Goal: Find specific page/section: Find specific page/section

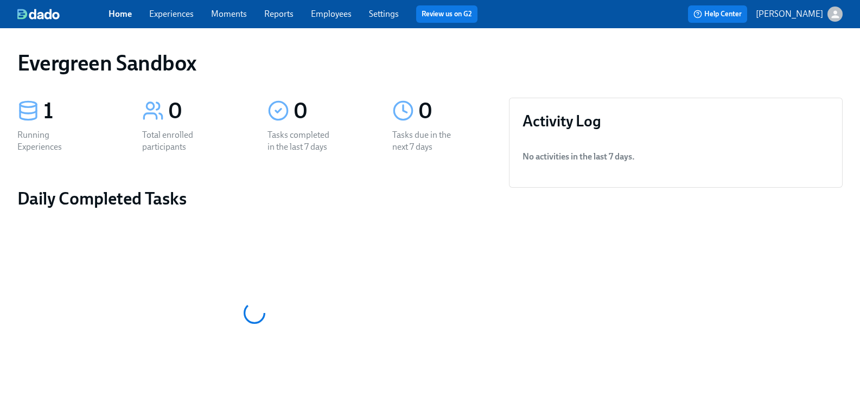
click at [831, 11] on icon "button" at bounding box center [835, 14] width 8 height 8
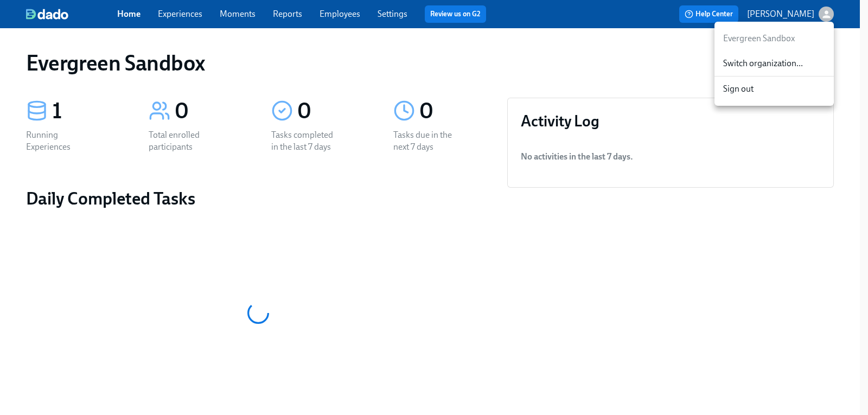
click at [767, 63] on span "Switch organization..." at bounding box center [774, 63] width 102 height 12
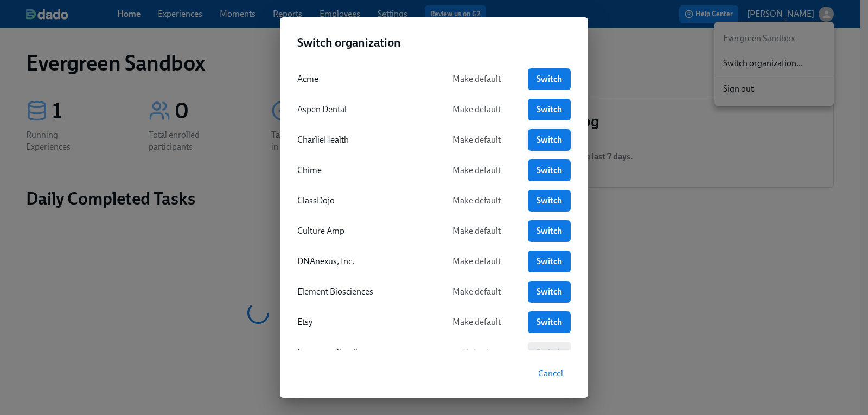
click at [561, 137] on link "Switch" at bounding box center [549, 140] width 43 height 22
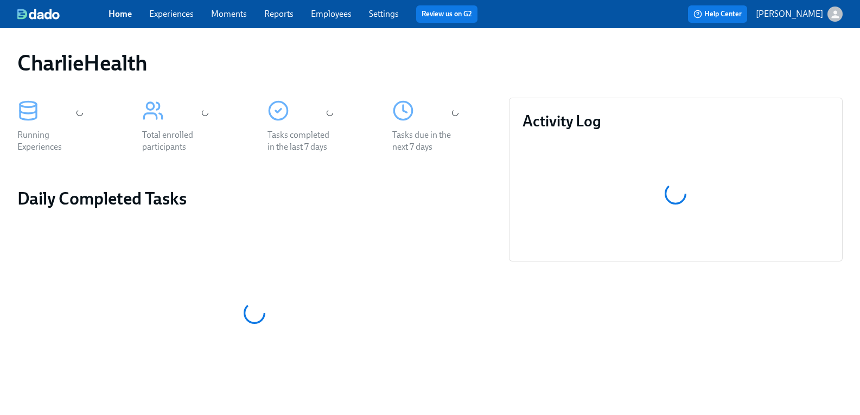
click at [338, 14] on link "Employees" at bounding box center [331, 14] width 41 height 10
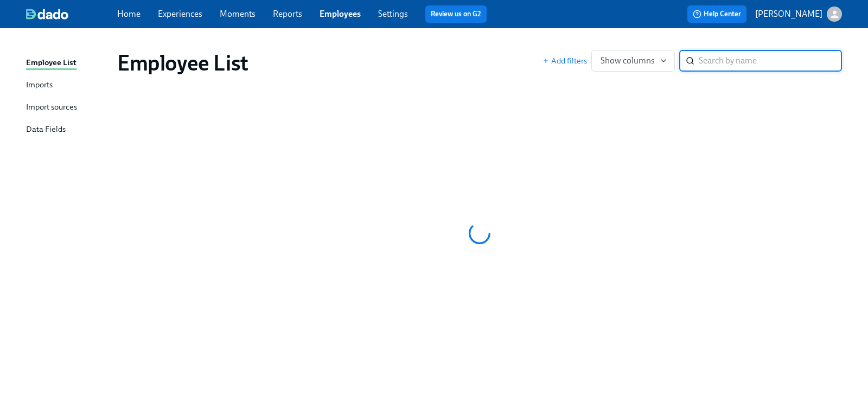
click at [742, 58] on input "search" at bounding box center [769, 61] width 143 height 22
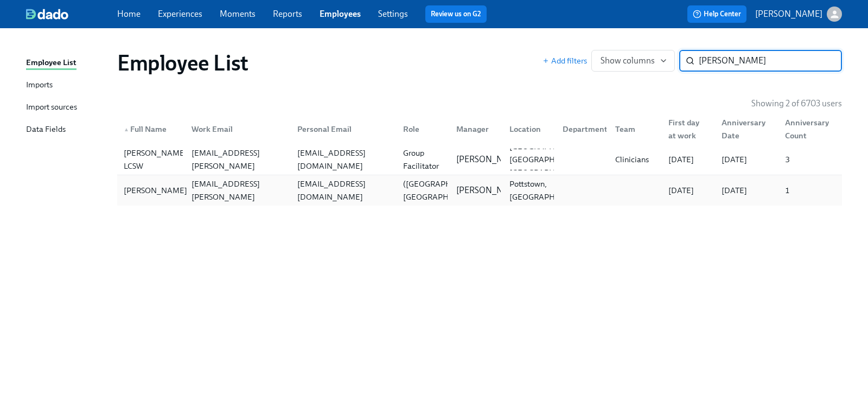
type input "[PERSON_NAME]"
click at [140, 191] on div "[PERSON_NAME]" at bounding box center [155, 190] width 72 height 13
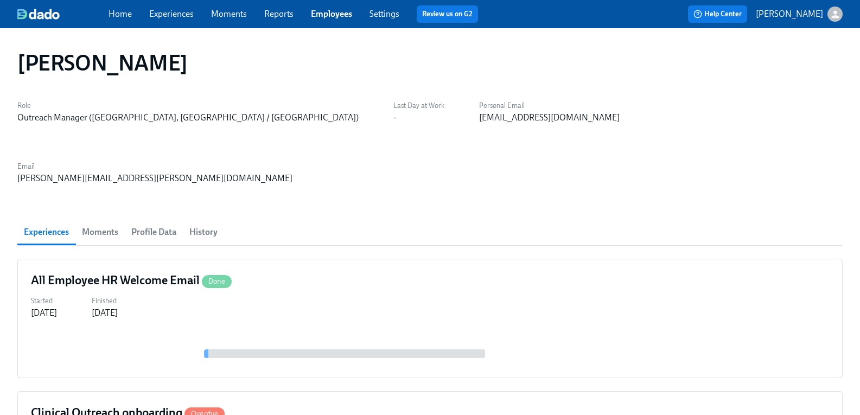
click at [217, 225] on span "History" at bounding box center [203, 232] width 28 height 15
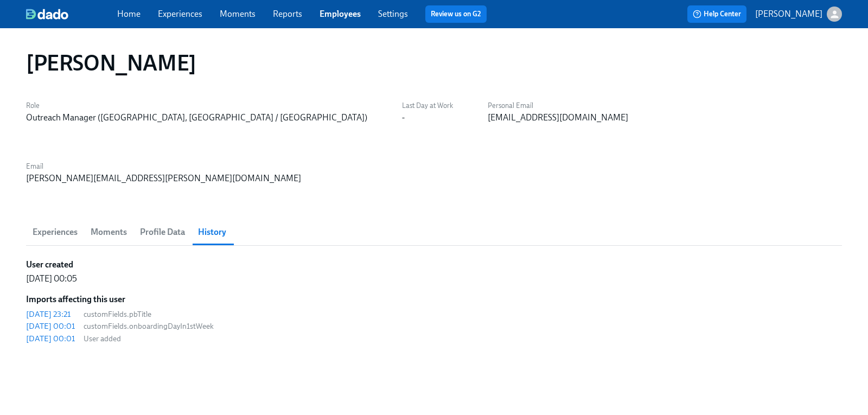
drag, startPoint x: 191, startPoint y: 1, endPoint x: 115, endPoint y: 114, distance: 136.9
click at [148, 91] on div "[PERSON_NAME] Role Outreach Manager ([GEOGRAPHIC_DATA], [GEOGRAPHIC_DATA] / [GE…" at bounding box center [434, 215] width 816 height 348
click at [61, 225] on span "Experiences" at bounding box center [55, 232] width 45 height 15
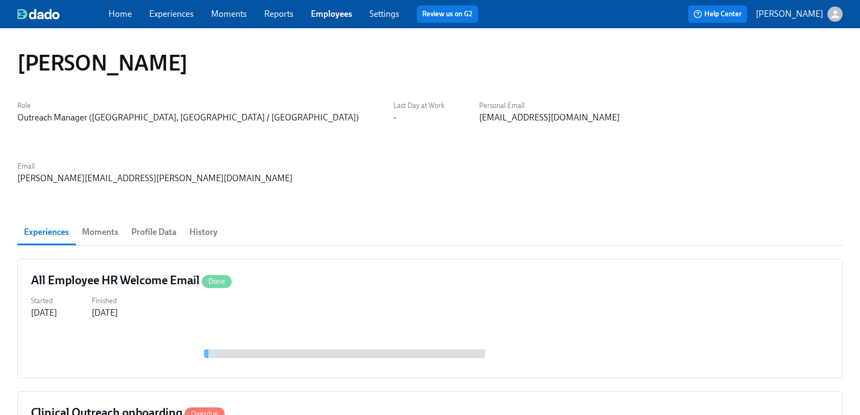
click at [163, 225] on span "Profile Data" at bounding box center [153, 232] width 45 height 15
